Goal: Information Seeking & Learning: Understand process/instructions

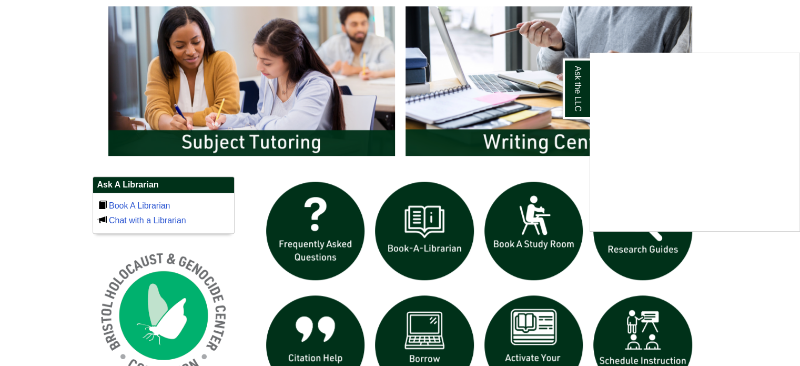
scroll to position [578, 0]
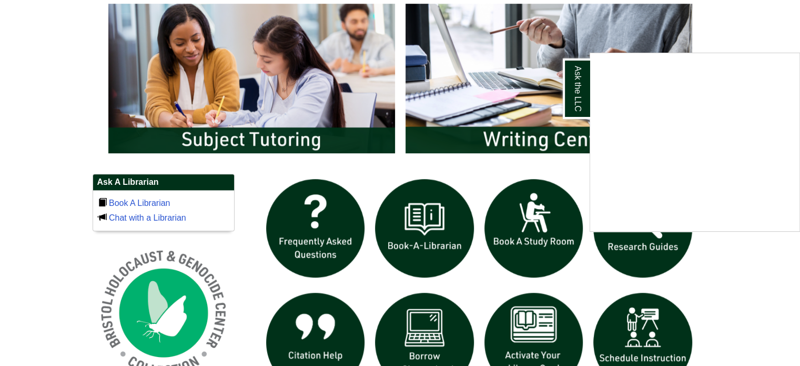
click at [500, 132] on div "Ask the LLC" at bounding box center [400, 183] width 800 height 366
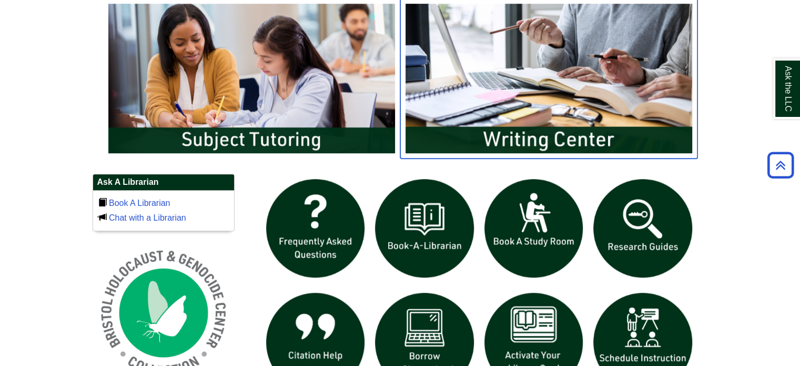
click at [575, 97] on img "slideshow" at bounding box center [548, 78] width 297 height 160
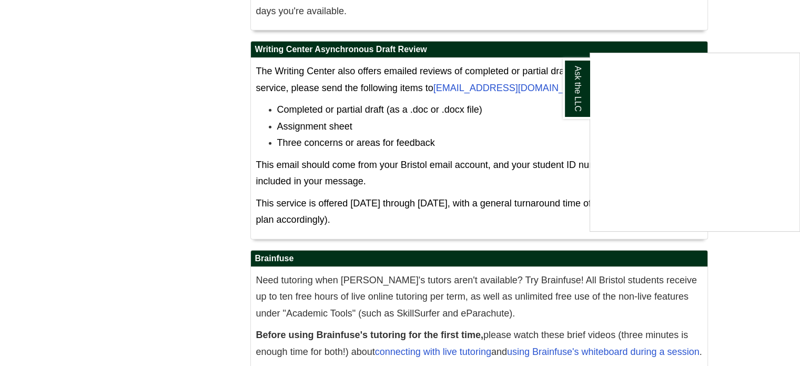
scroll to position [6603, 0]
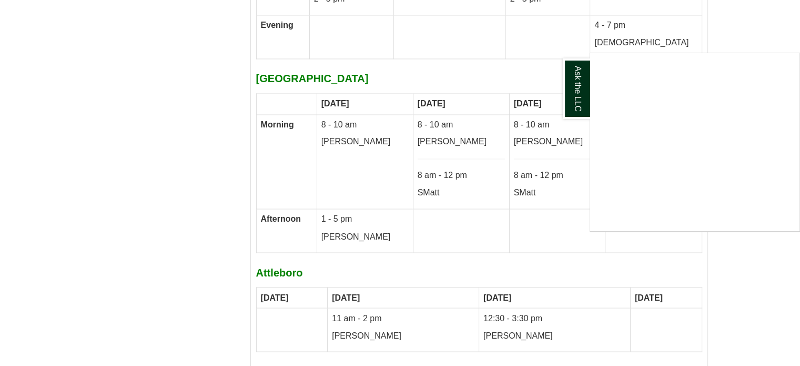
scroll to position [5761, 0]
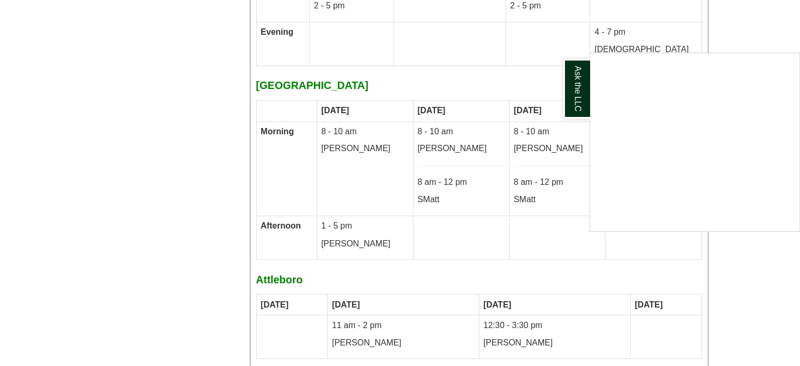
click at [688, 100] on td "[DATE]" at bounding box center [653, 110] width 96 height 21
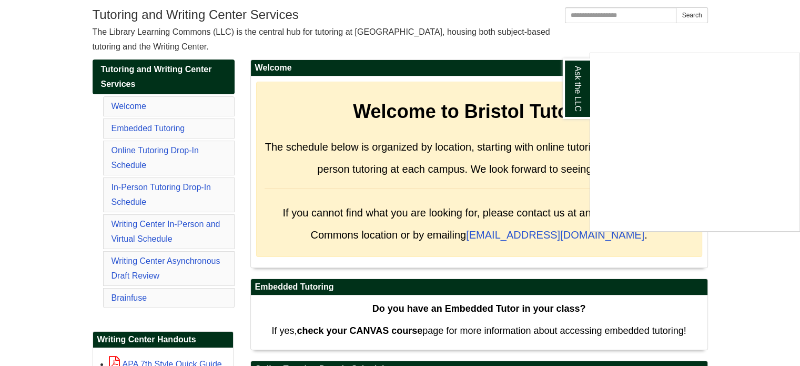
scroll to position [133, 0]
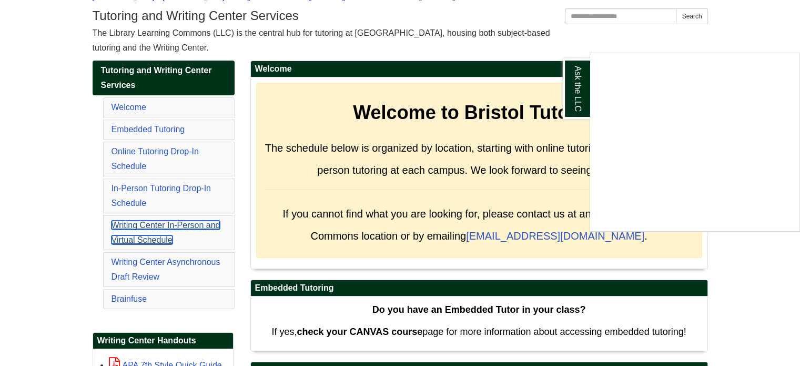
click at [153, 222] on link "Writing Center In-Person and Virtual Schedule" at bounding box center [166, 232] width 109 height 24
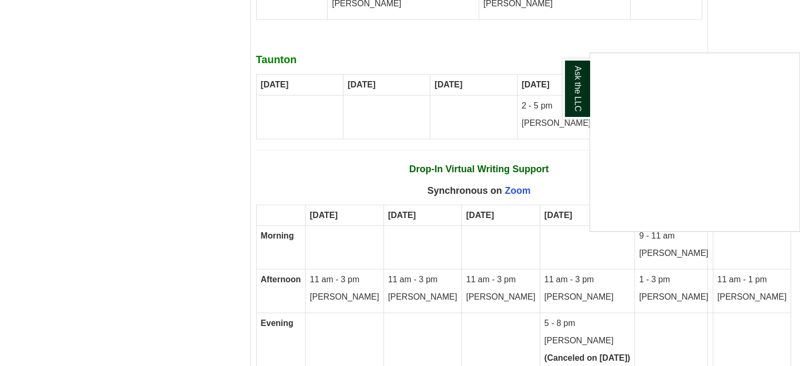
scroll to position [6047, 0]
